Goal: Find specific page/section: Find specific page/section

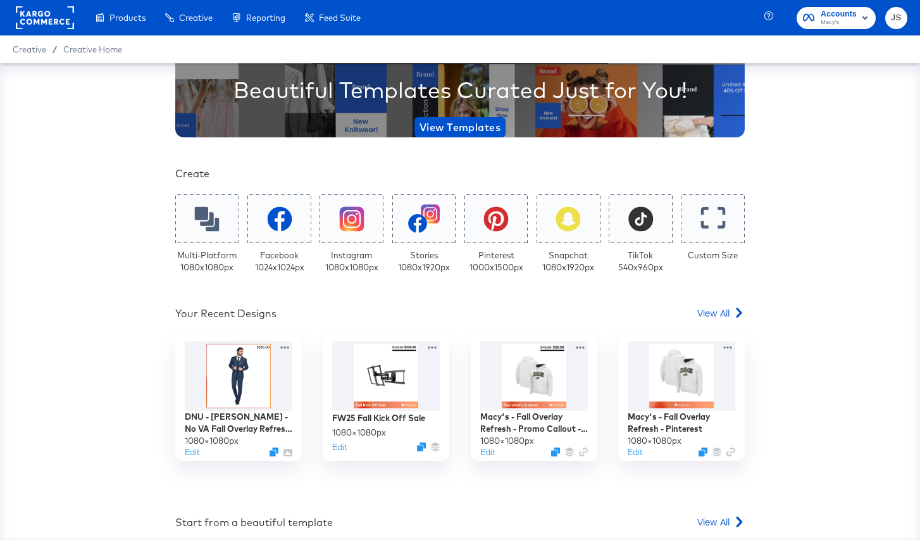
scroll to position [144, 0]
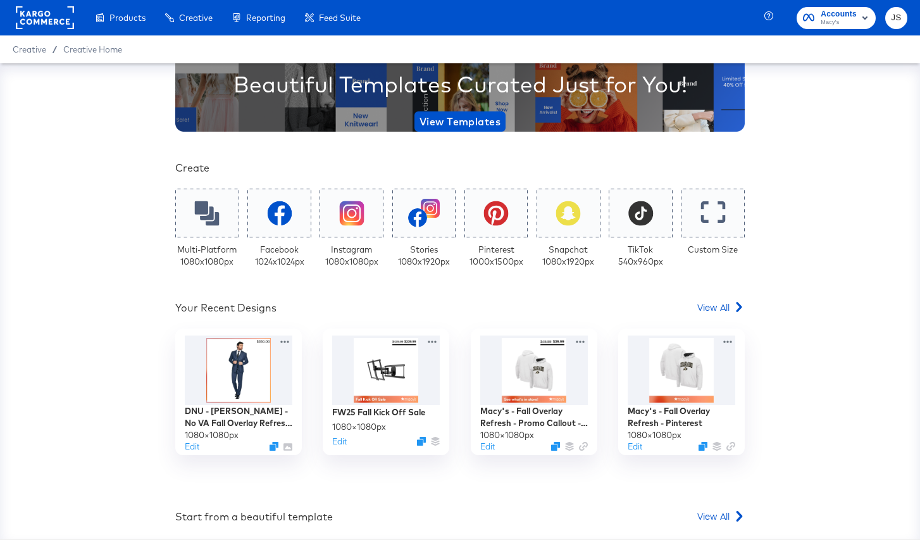
click at [838, 23] on span "Macy's" at bounding box center [839, 23] width 36 height 10
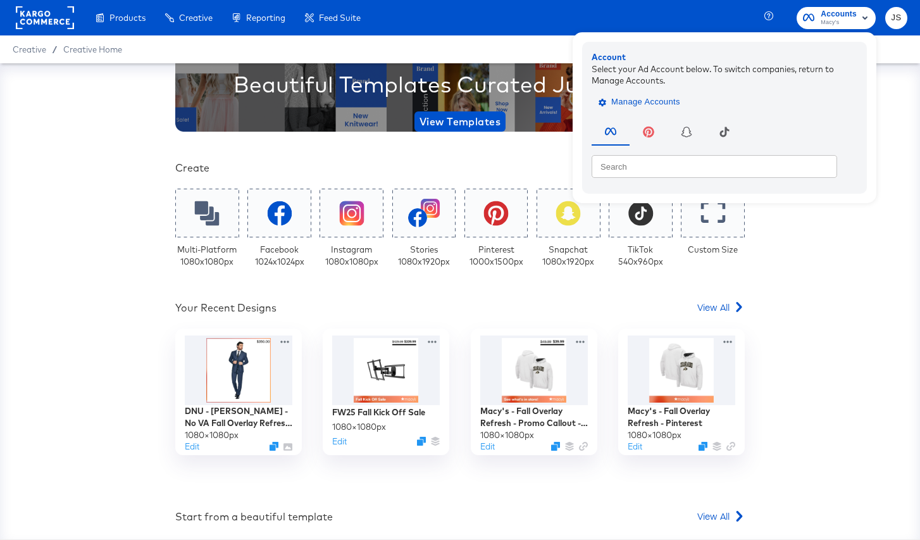
click at [644, 100] on span "Manage Accounts" at bounding box center [640, 102] width 79 height 15
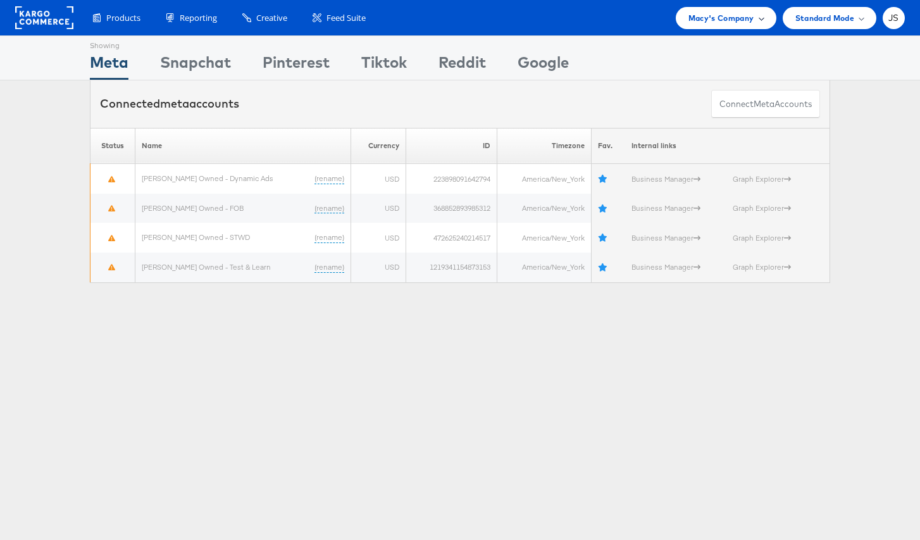
click at [772, 18] on div "Macy's Company" at bounding box center [726, 18] width 101 height 22
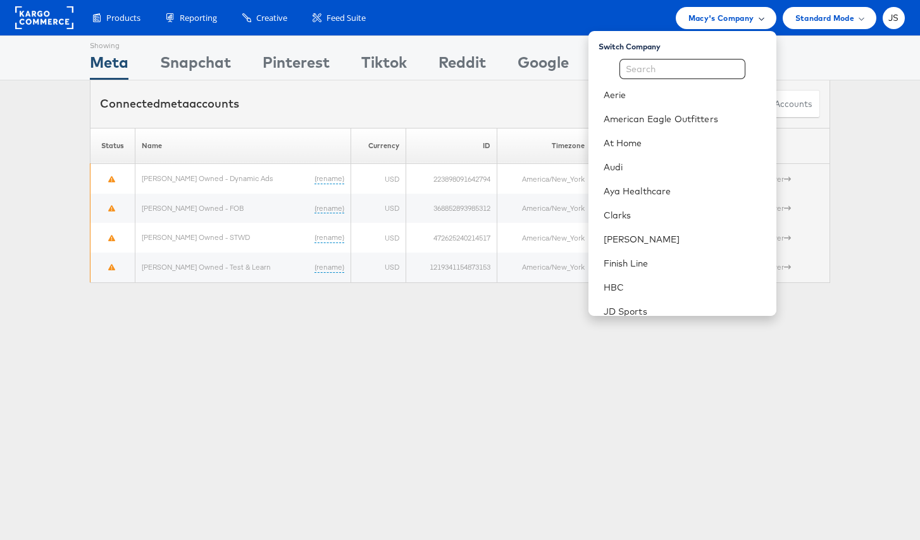
click at [753, 18] on div "Macy's Company" at bounding box center [725, 17] width 75 height 13
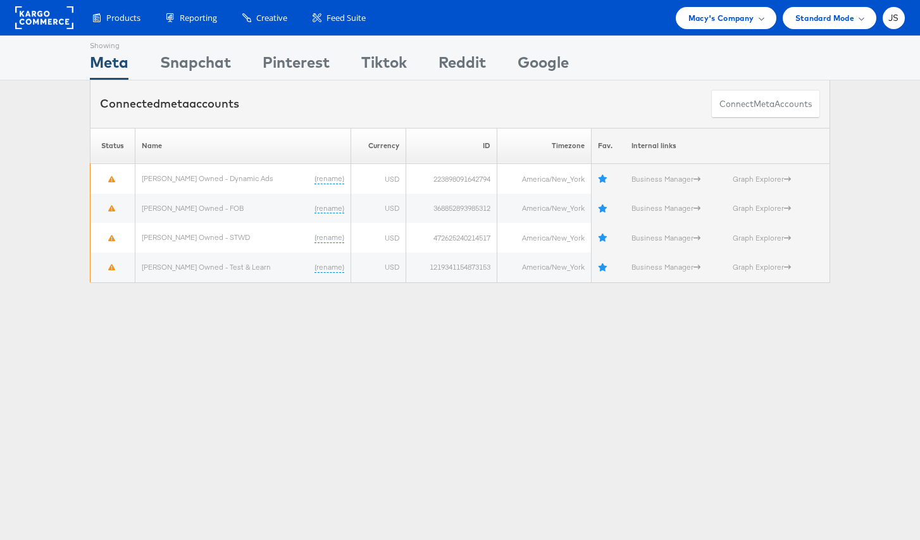
click at [717, 37] on div "Showing Meta Showing [GEOGRAPHIC_DATA] Showing Pinterest Showing Tiktok Showing…" at bounding box center [460, 58] width 740 height 44
click at [719, 24] on div "Macy's Company" at bounding box center [726, 18] width 101 height 22
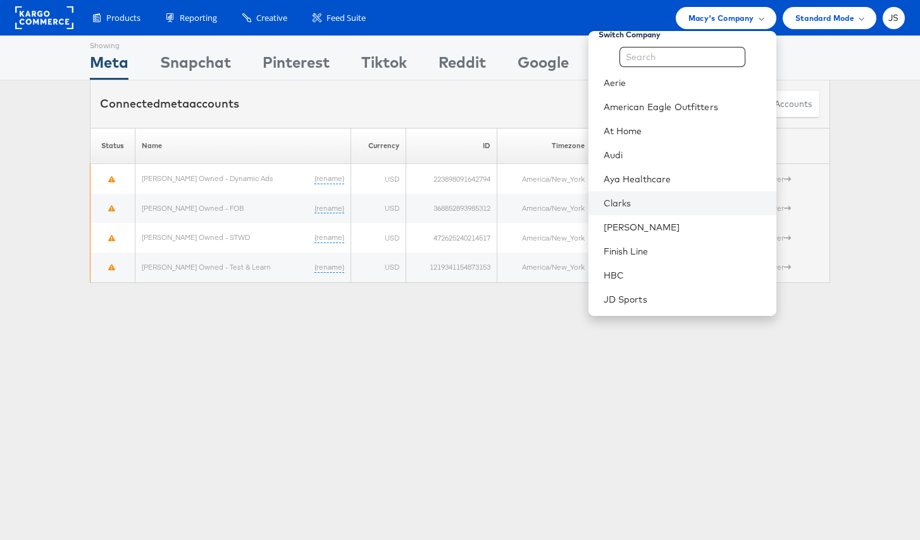
scroll to position [11, 0]
click at [660, 195] on li "Clarks" at bounding box center [682, 204] width 188 height 24
click at [638, 199] on link "Clarks" at bounding box center [685, 203] width 163 height 13
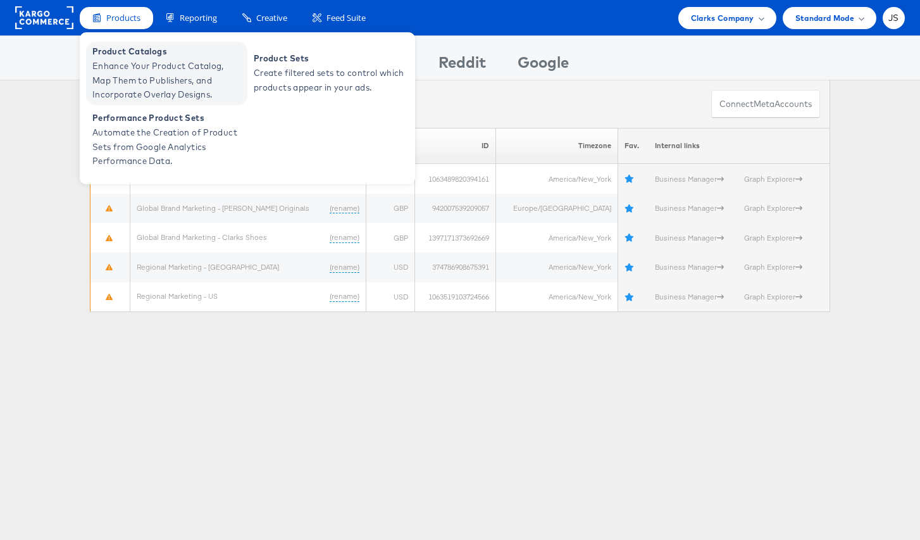
click at [135, 62] on span "Enhance Your Product Catalog, Map Them to Publishers, and Incorporate Overlay D…" at bounding box center [168, 80] width 152 height 43
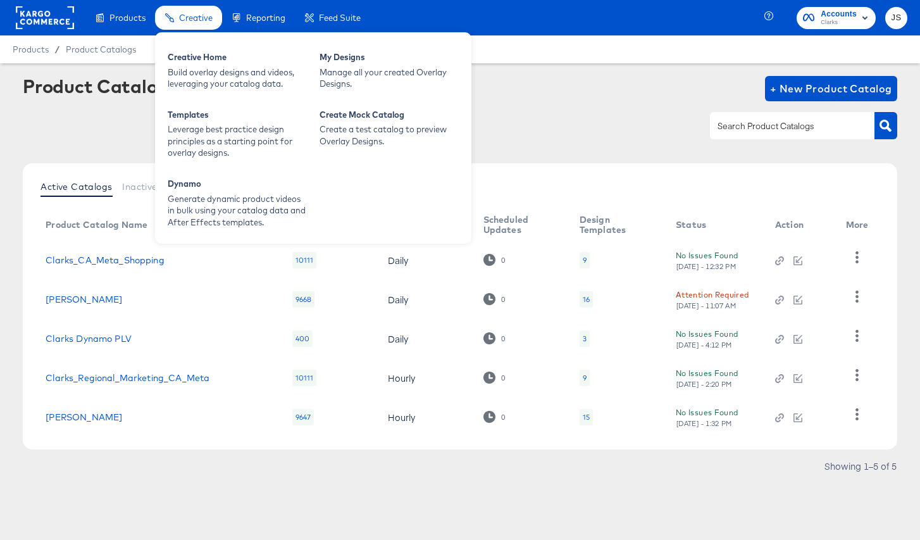
click at [193, 19] on span "Creative" at bounding box center [196, 18] width 34 height 10
click at [193, 52] on div "Creative Home" at bounding box center [237, 58] width 139 height 15
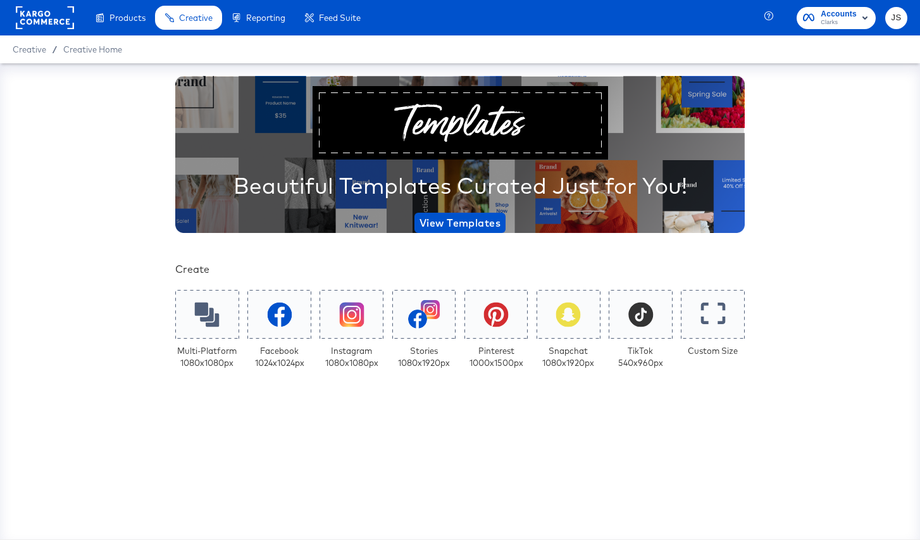
scroll to position [58, 0]
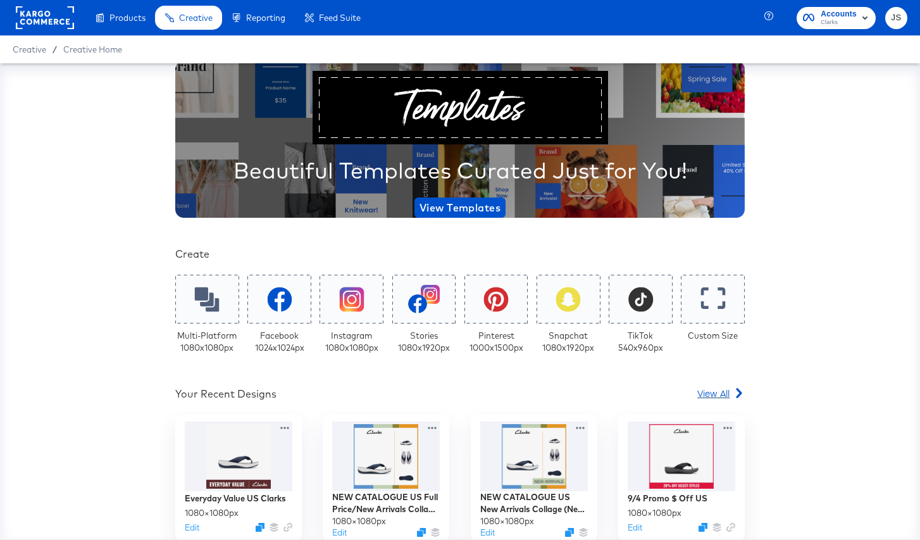
click at [712, 395] on span "View All" at bounding box center [713, 393] width 32 height 13
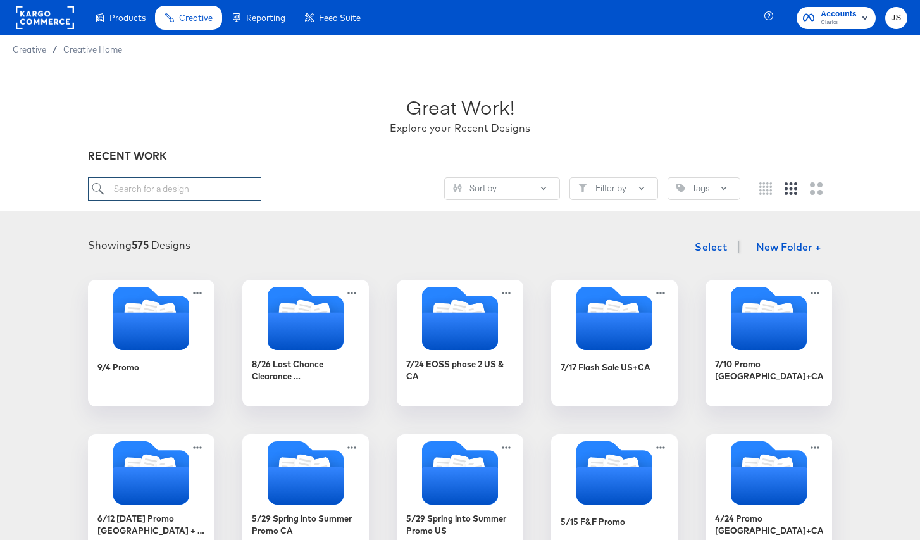
click at [159, 177] on input "search" at bounding box center [174, 188] width 173 height 23
paste input "Clarks $ Off Badge Overlay"
type input "Clarks $ Off Badge Overlay"
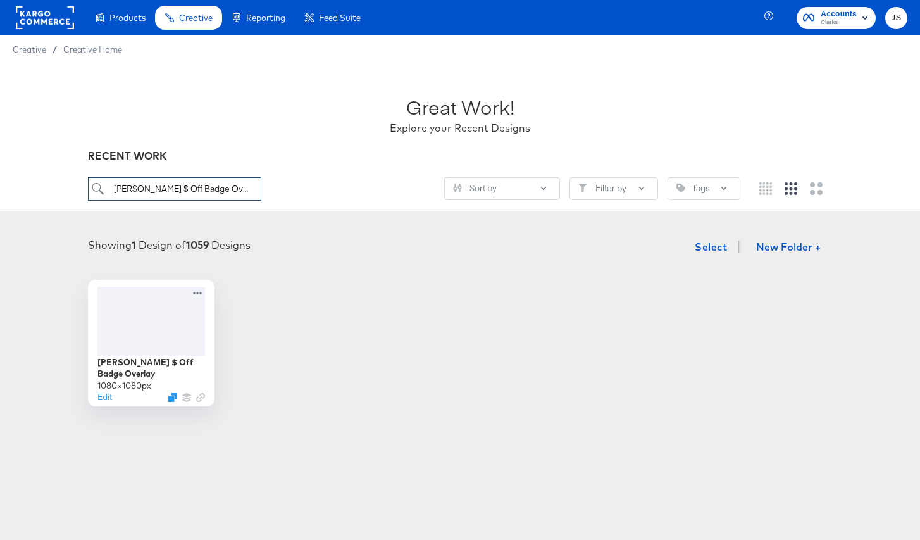
drag, startPoint x: 239, startPoint y: 188, endPoint x: 101, endPoint y: 188, distance: 137.9
click at [101, 188] on input "Clarks $ Off Badge Overlay" at bounding box center [174, 188] width 173 height 23
click at [243, 127] on div "Great Work! Explore your Recent Designs" at bounding box center [460, 109] width 744 height 79
